Goal: Information Seeking & Learning: Learn about a topic

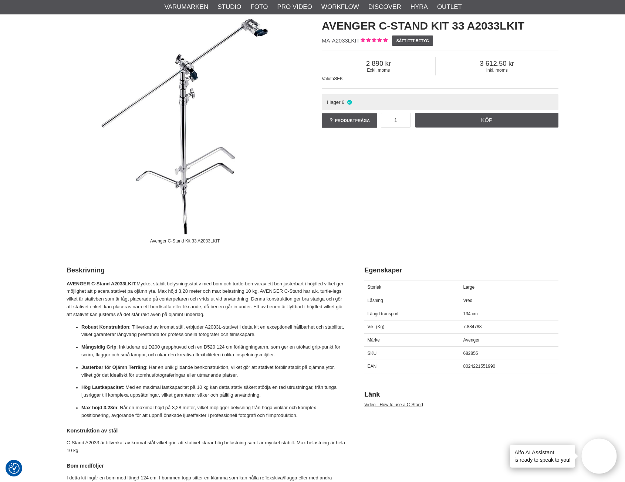
scroll to position [74, 0]
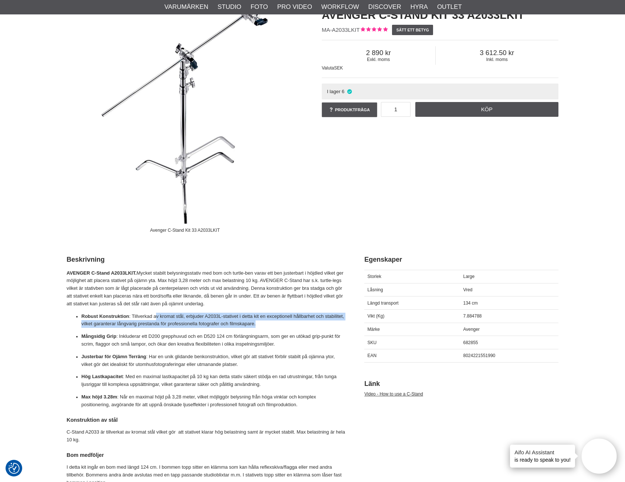
drag, startPoint x: 157, startPoint y: 316, endPoint x: 266, endPoint y: 313, distance: 109.5
click at [270, 318] on p "Robust Konstruktion : Tillverkad av kromat stål, erbjuder A2033L-stativet i det…" at bounding box center [213, 321] width 265 height 16
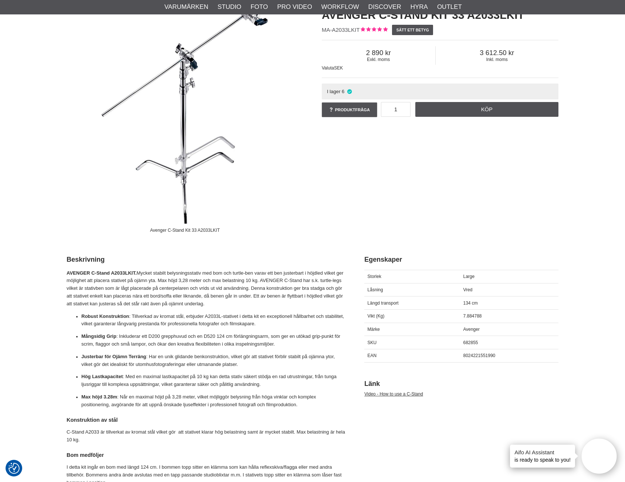
click at [264, 312] on div "AVENGER C-Stand A2033LKIT. Mycket stabilt belysningsstativ med bom och turtle-b…" at bounding box center [206, 457] width 279 height 374
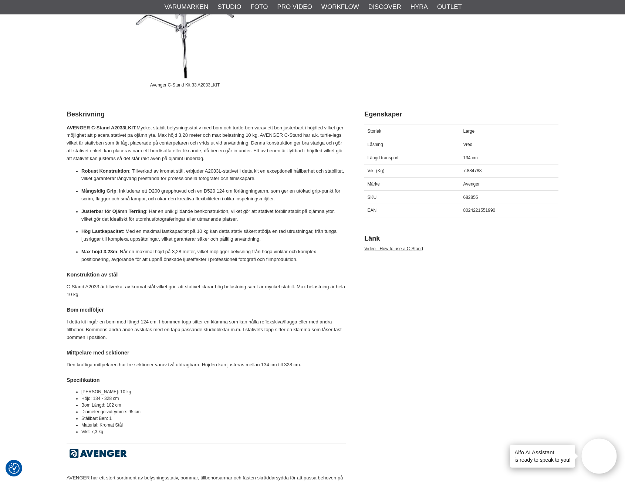
scroll to position [222, 0]
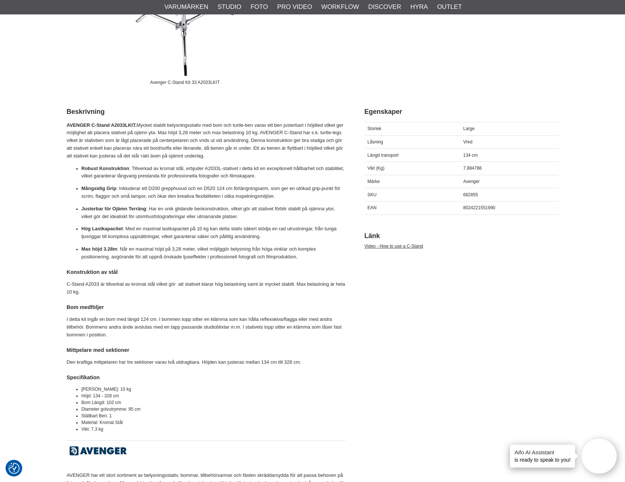
click at [112, 396] on li "Höjd: 134 - 328 cm" at bounding box center [213, 396] width 265 height 7
click at [120, 400] on li "Bom Längd: 102 cm" at bounding box center [213, 403] width 265 height 7
click at [117, 396] on li "Höjd: 134 - 328 cm" at bounding box center [213, 396] width 265 height 7
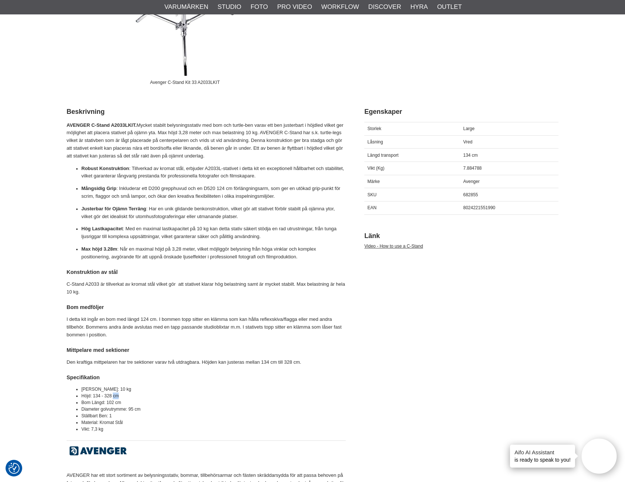
click at [117, 396] on li "Höjd: 134 - 328 cm" at bounding box center [213, 396] width 265 height 7
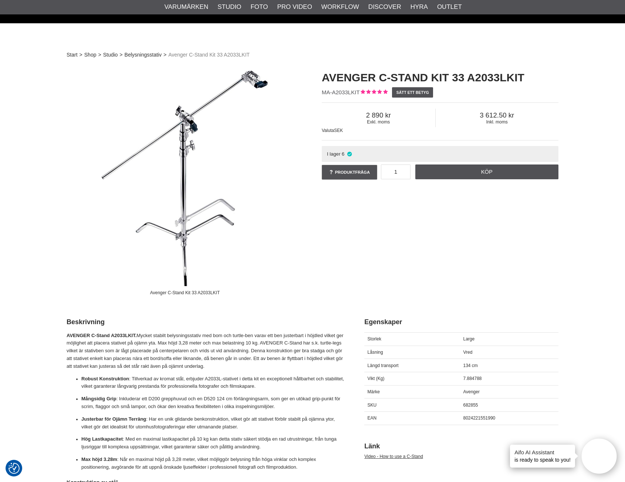
scroll to position [0, 0]
